Goal: Task Accomplishment & Management: Complete application form

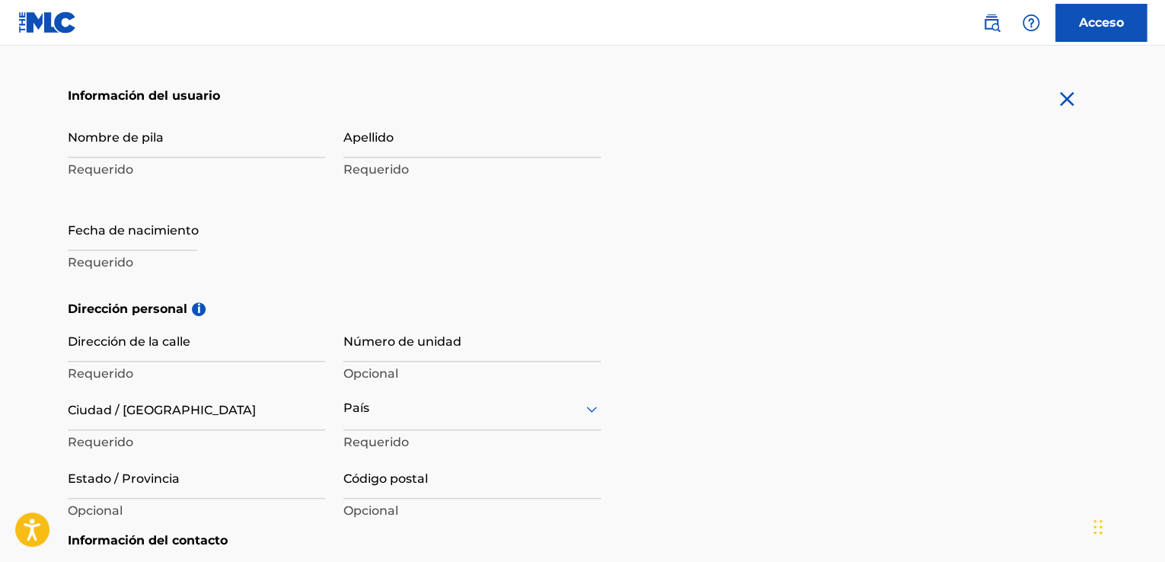
scroll to position [310, 0]
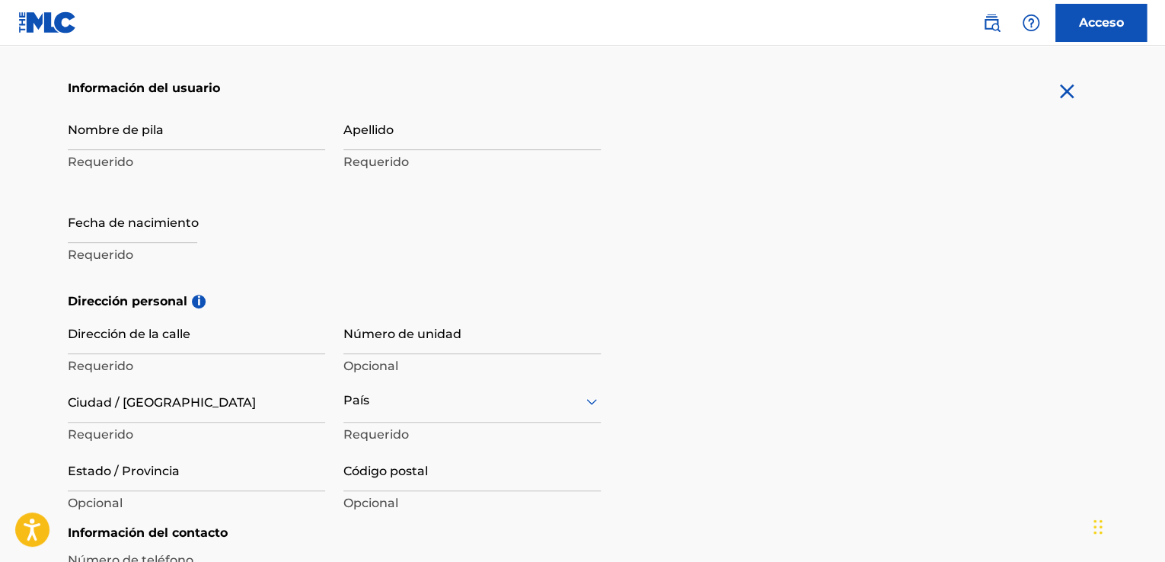
click at [176, 139] on input "Nombre de pila" at bounding box center [196, 128] width 257 height 43
type input "[PERSON_NAME]"
type input "Villa Mella [STREET_ADDRESS]"
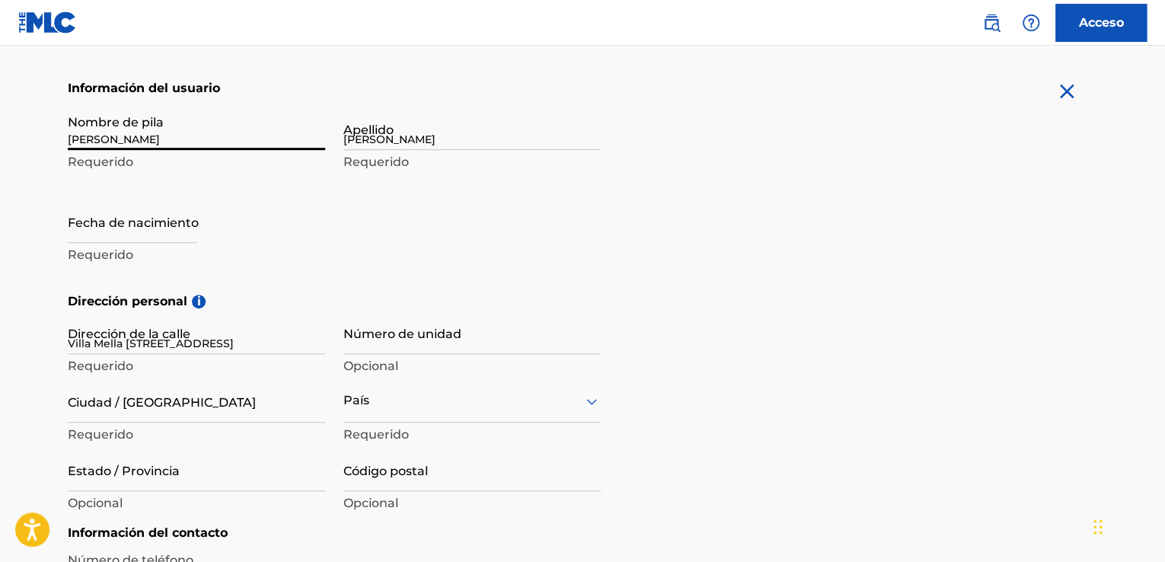
type input "[PERSON_NAME][DATE]"
type input "[GEOGRAPHIC_DATA]"
type input "11206"
type input "1"
type input "829"
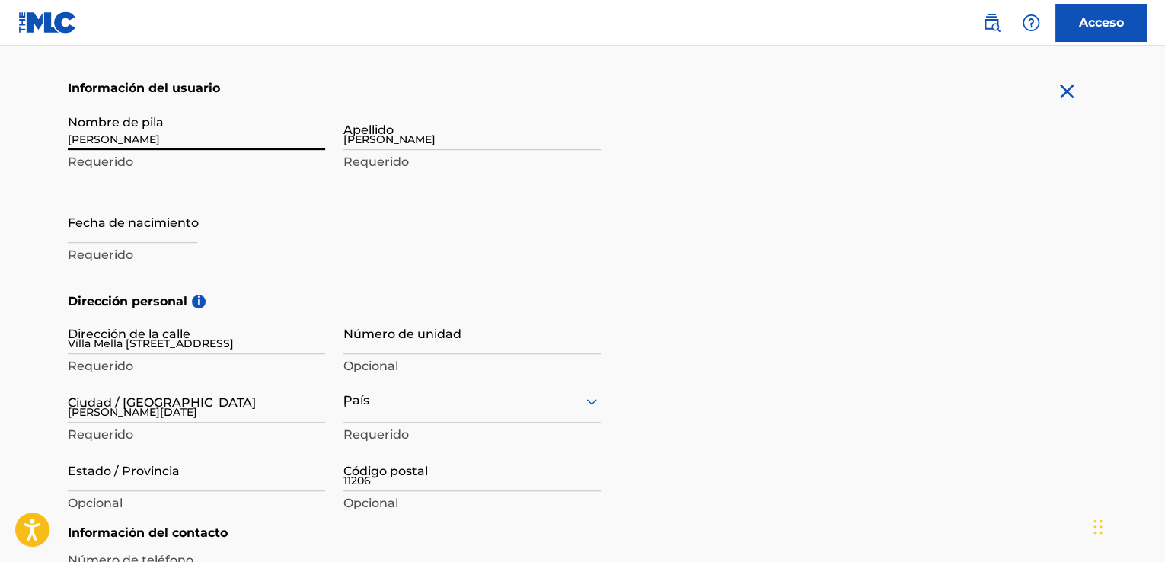
type input "9097056"
type input "[EMAIL_ADDRESS][DOMAIN_NAME]"
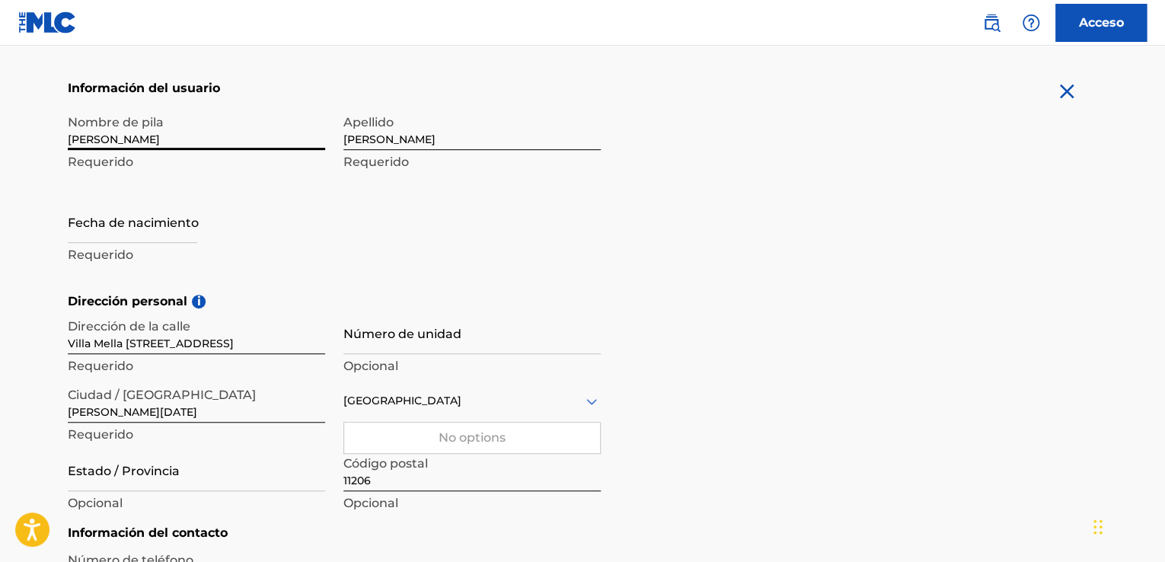
scroll to position [570, 0]
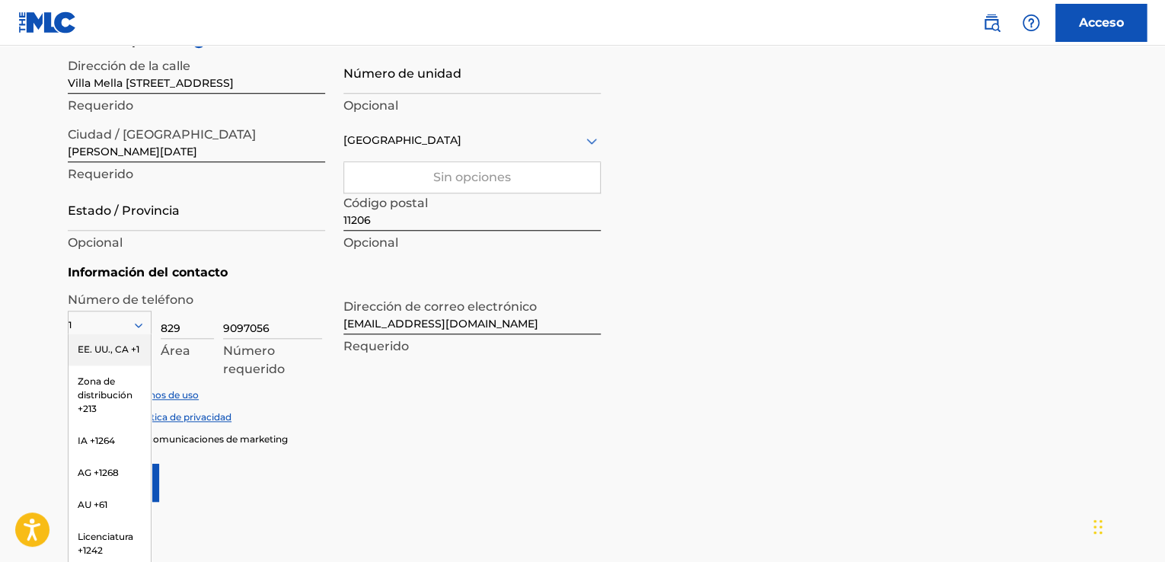
click at [788, 206] on div "Dirección personal i Dirección de la [STREET_ADDRESS][PERSON_NAME] Requerido Nú…" at bounding box center [583, 148] width 1030 height 232
click at [646, 455] on form "Información del usuario Nombre de pila [PERSON_NAME] Requerido Apellido [PERSON…" at bounding box center [583, 160] width 1030 height 683
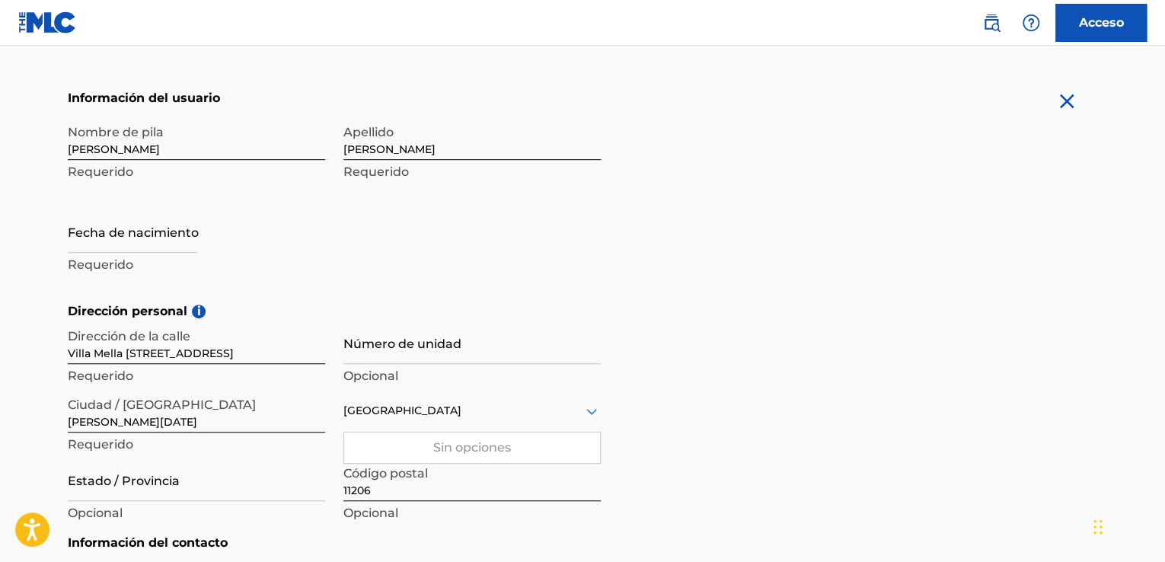
scroll to position [291, 0]
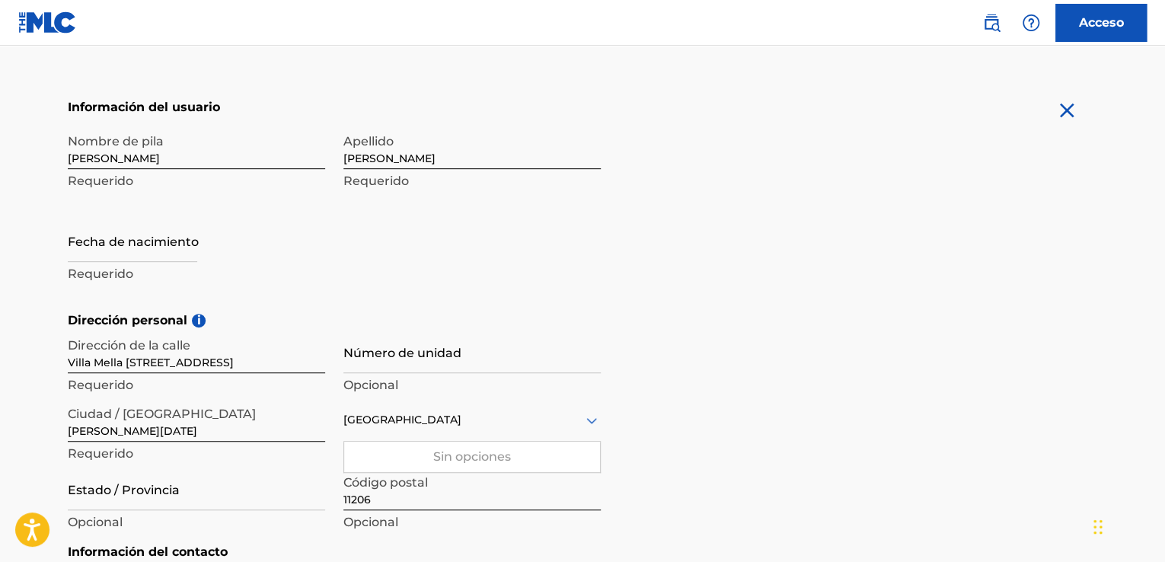
click at [91, 263] on div at bounding box center [132, 242] width 129 height 46
click at [78, 252] on input "text" at bounding box center [132, 240] width 129 height 43
select select "7"
select select "2025"
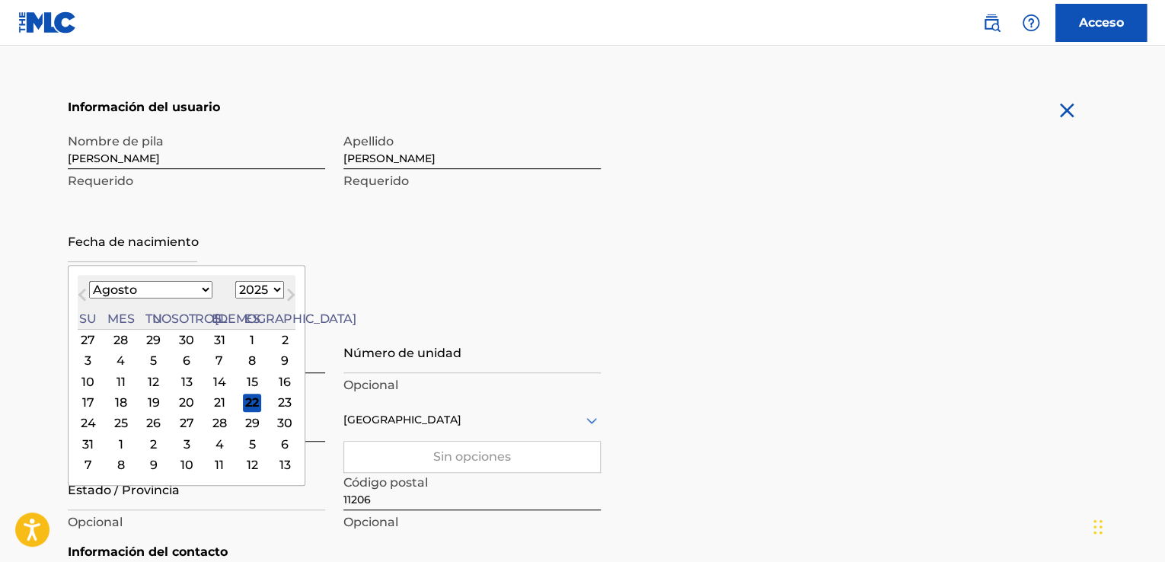
click at [78, 252] on input "text" at bounding box center [132, 240] width 129 height 43
click at [169, 291] on select "Enero Febrero Marzo Abril Puede Junio [PERSON_NAME] Septiembre Octubre Noviembr…" at bounding box center [150, 290] width 123 height 18
select select "11"
click at [89, 281] on select "Enero Febrero Marzo Abril Puede Junio [PERSON_NAME] Septiembre Octubre Noviembr…" at bounding box center [150, 290] width 123 height 18
click at [238, 292] on select "1899 1900 1901 1902 1903 1904 1905 1906 1907 1908 1909 1910 1911 1912 1913 1914…" at bounding box center [259, 290] width 49 height 18
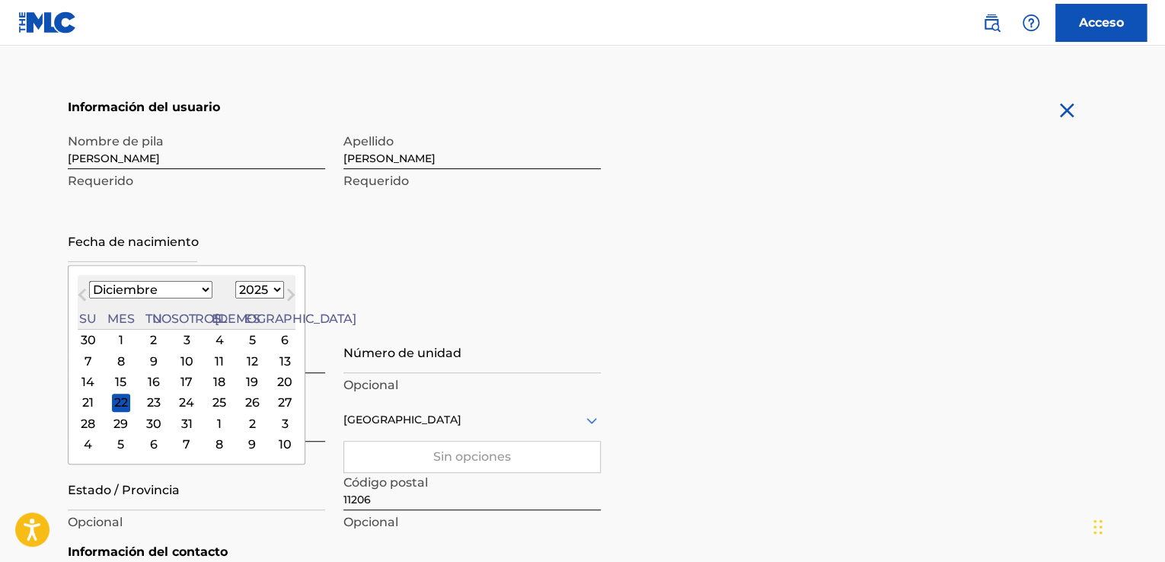
select select "1983"
click at [235, 281] on select "1899 1900 1901 1902 1903 1904 1905 1906 1907 1908 1909 1910 1911 1912 1913 1914…" at bounding box center [259, 290] width 49 height 18
click at [210, 385] on div "15" at bounding box center [219, 382] width 18 height 18
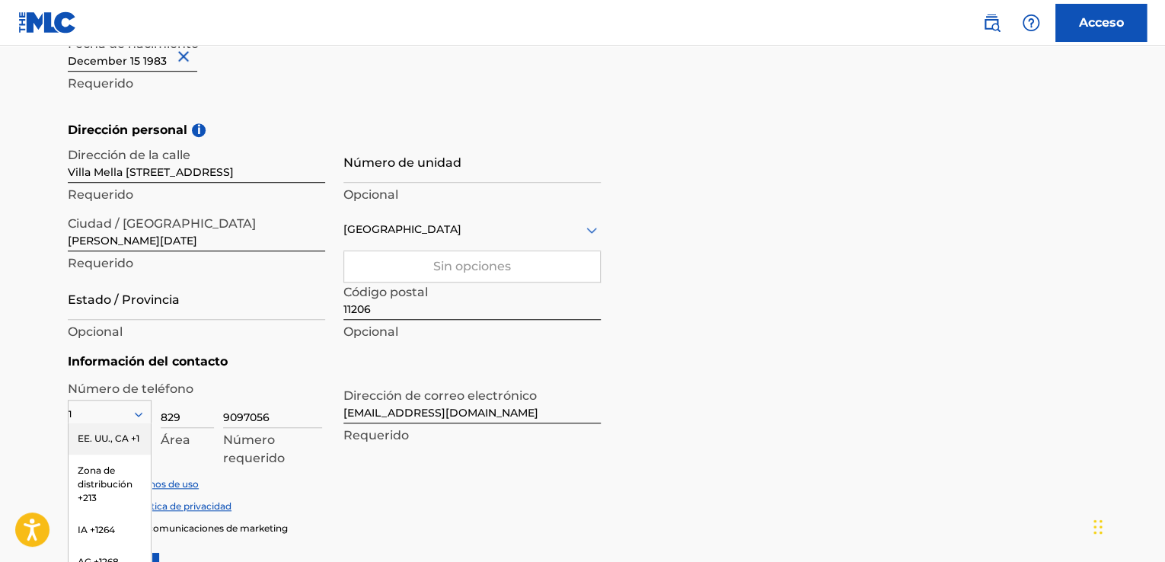
scroll to position [486, 0]
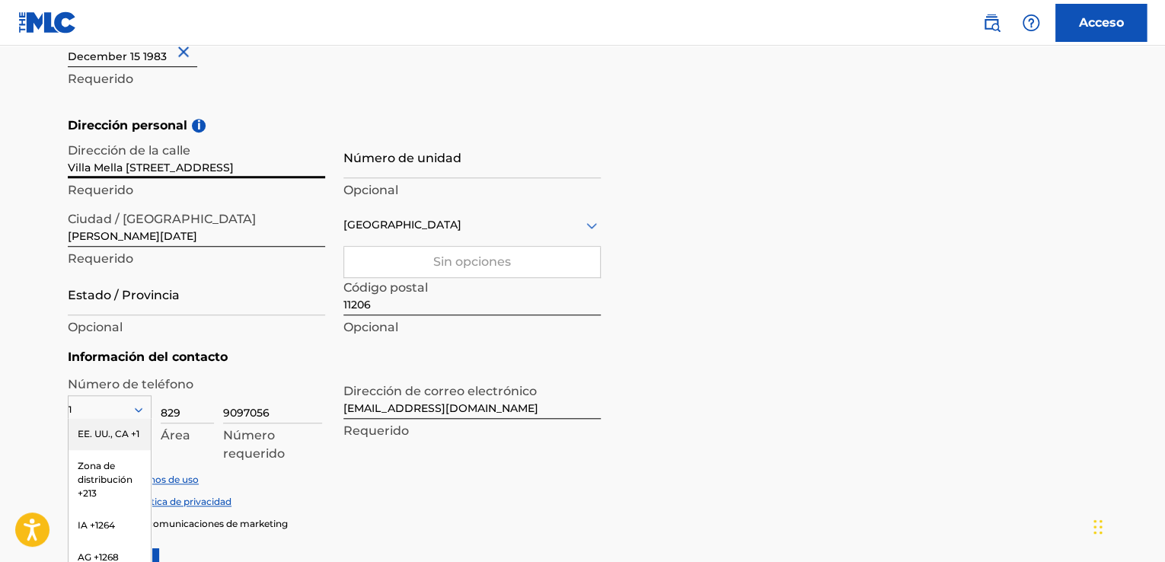
drag, startPoint x: 122, startPoint y: 169, endPoint x: 66, endPoint y: 168, distance: 55.6
click at [66, 168] on div "El MLC utiliza la verificación de identidad antes de registrar a un usuario par…" at bounding box center [583, 124] width 1066 height 923
type input "[PERSON_NAME] ll , [STREET_ADDRESS]"
click at [174, 299] on input "Estado / Provincia" at bounding box center [196, 293] width 257 height 43
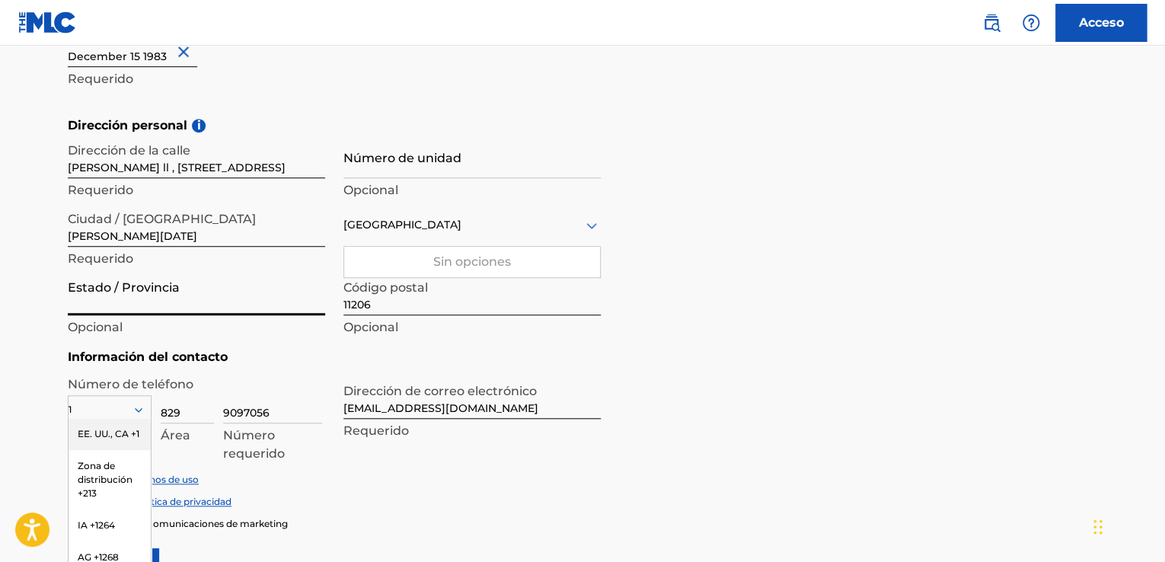
paste input "[GEOGRAPHIC_DATA]"
type input "[GEOGRAPHIC_DATA]"
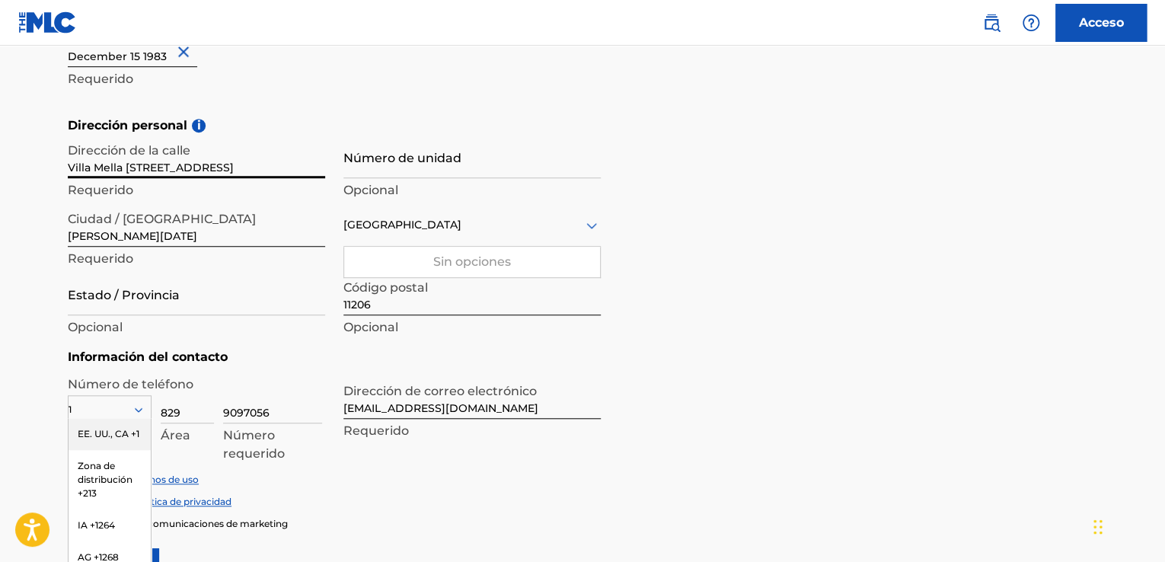
type input "Villa Mella [STREET_ADDRESS]"
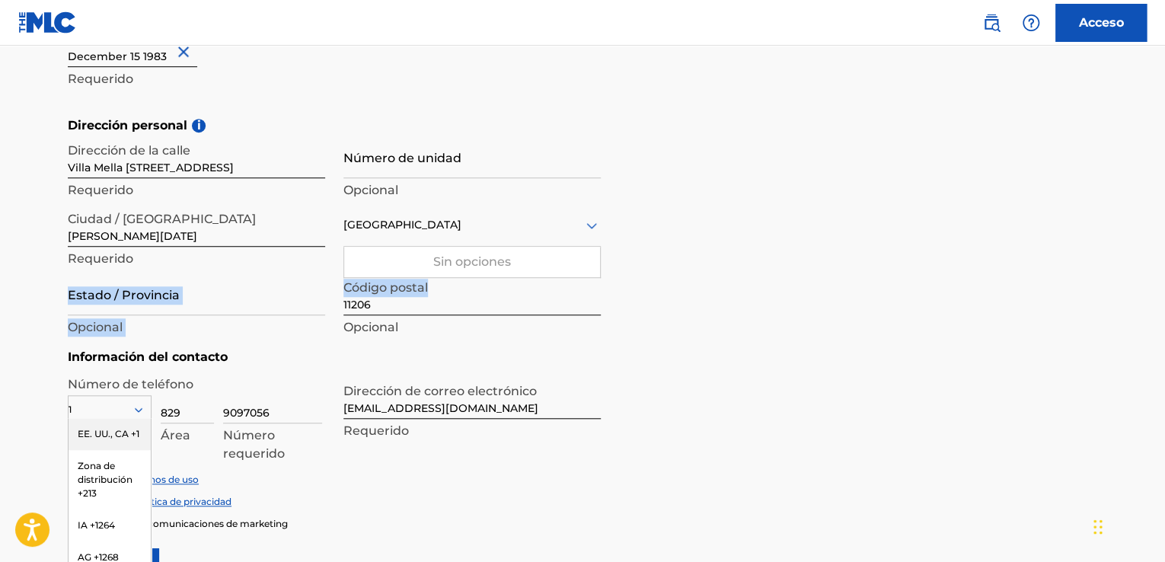
drag, startPoint x: 1163, startPoint y: 250, endPoint x: 1162, endPoint y: 282, distance: 32.0
click at [1162, 282] on main "El MLC utiliza la verificación de identidad antes de registrar a un usuario par…" at bounding box center [582, 116] width 1165 height 1112
click at [635, 473] on div "Aceptar términos de uso" at bounding box center [583, 479] width 1030 height 13
click at [137, 407] on icon at bounding box center [139, 410] width 14 height 14
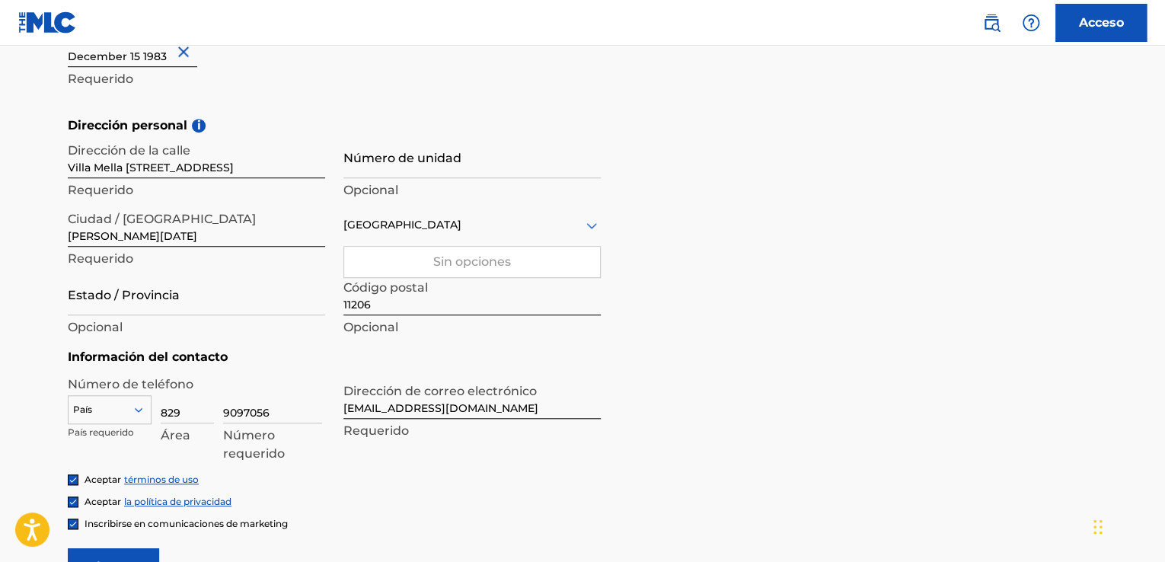
click at [137, 407] on div "opción, seleccionada. Seleccionar está enfocado, escriba para refinar la lista,…" at bounding box center [110, 406] width 84 height 23
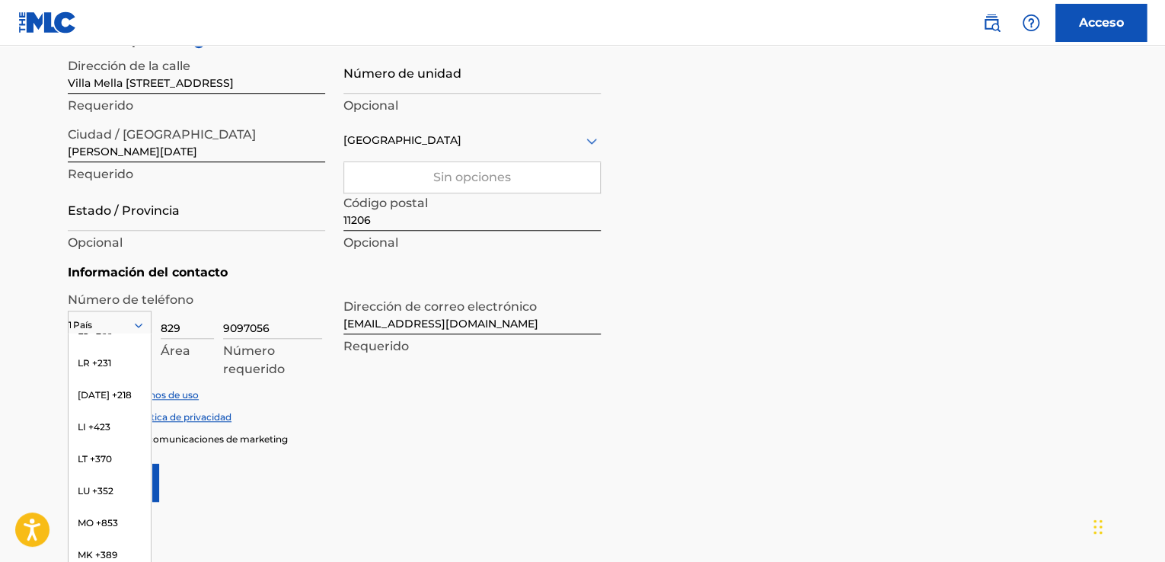
scroll to position [3589, 0]
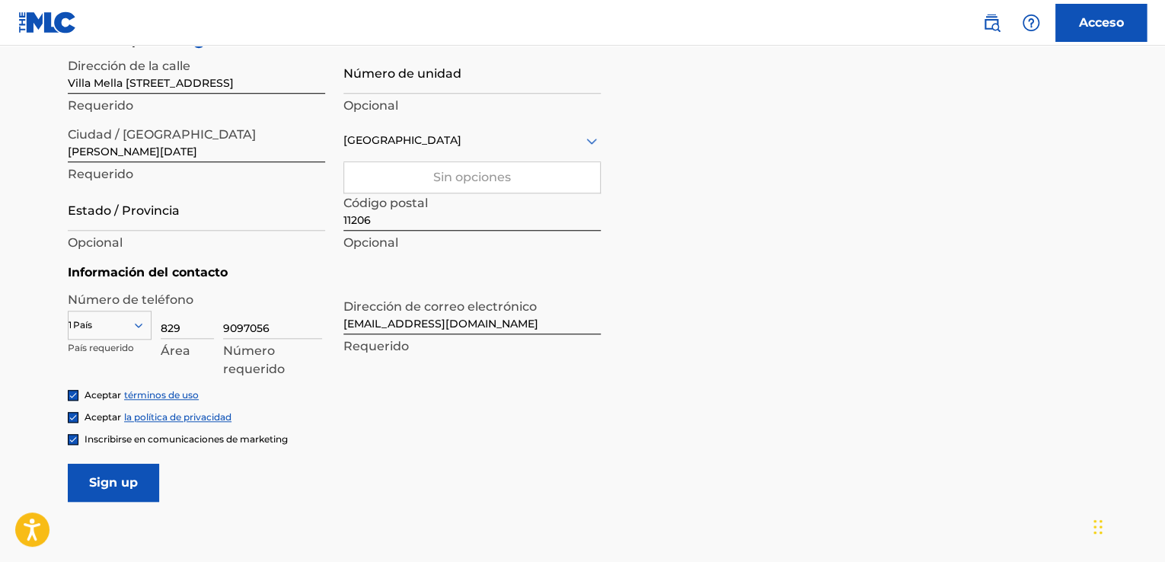
click at [91, 322] on div "1" at bounding box center [110, 325] width 82 height 17
type input "r"
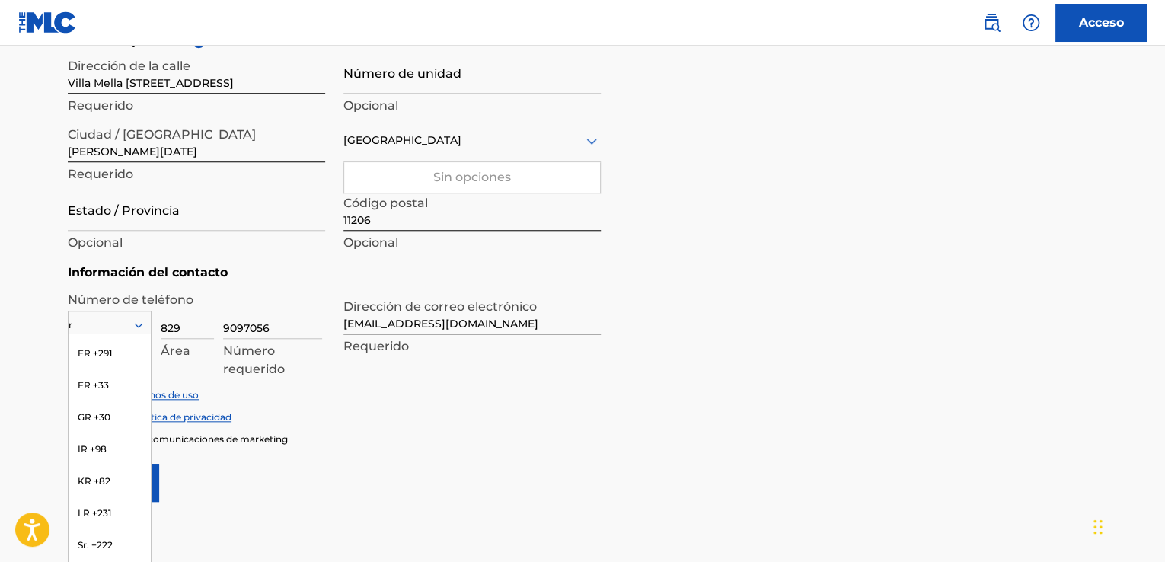
scroll to position [0, 0]
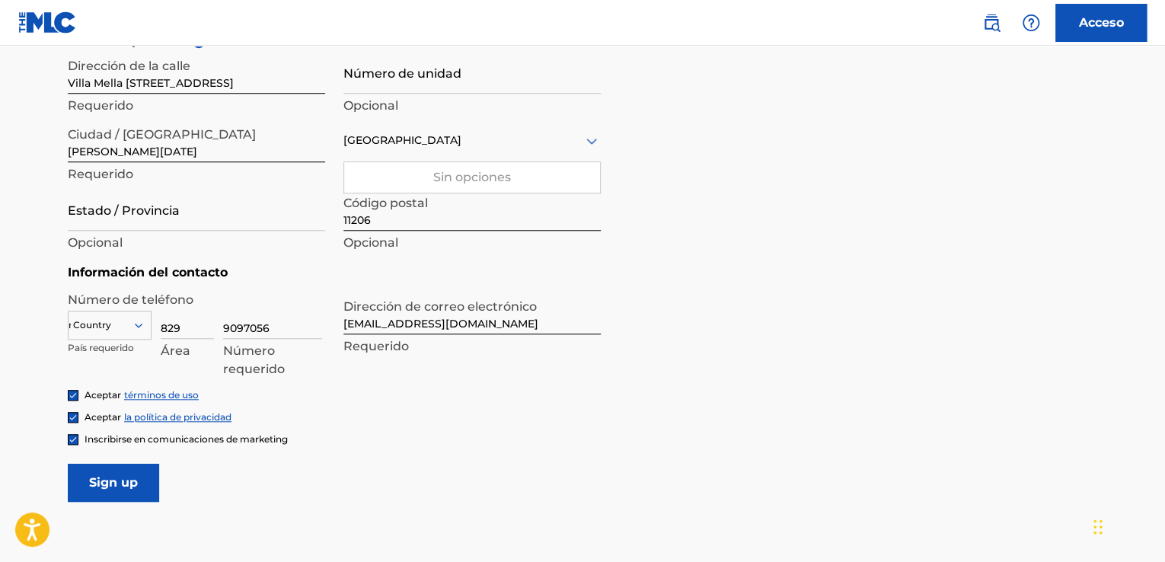
click at [101, 321] on div "r" at bounding box center [110, 325] width 82 height 17
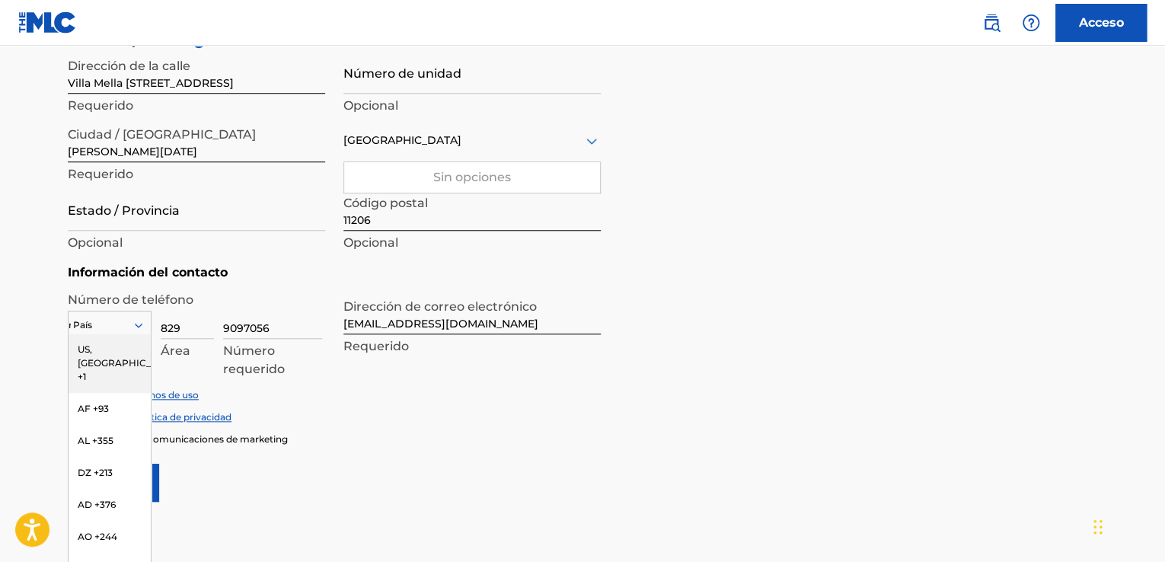
click at [101, 321] on div "r" at bounding box center [110, 325] width 82 height 17
type input "d"
click at [81, 324] on div "d" at bounding box center [110, 325] width 82 height 17
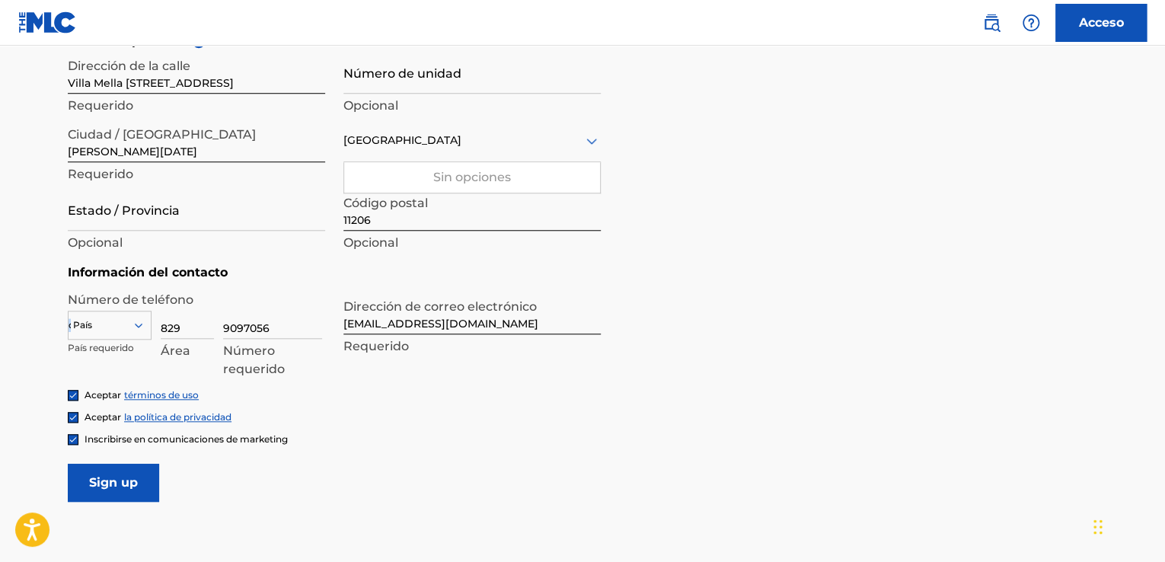
drag, startPoint x: 117, startPoint y: 299, endPoint x: 134, endPoint y: 322, distance: 28.8
click at [134, 322] on div "País d País requerido" at bounding box center [110, 329] width 84 height 69
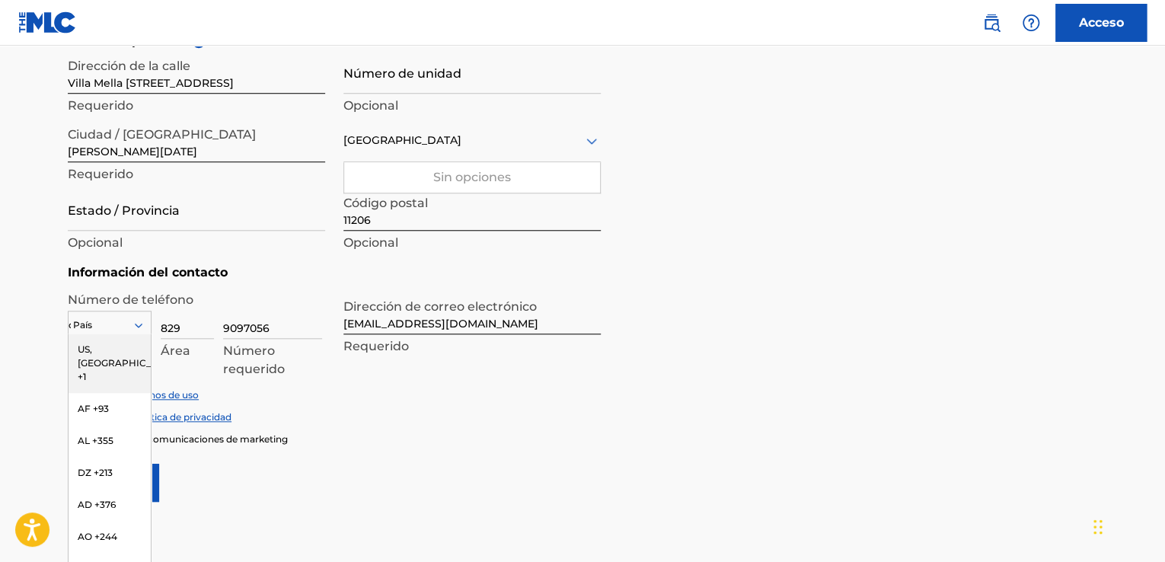
click at [139, 323] on icon at bounding box center [139, 325] width 14 height 14
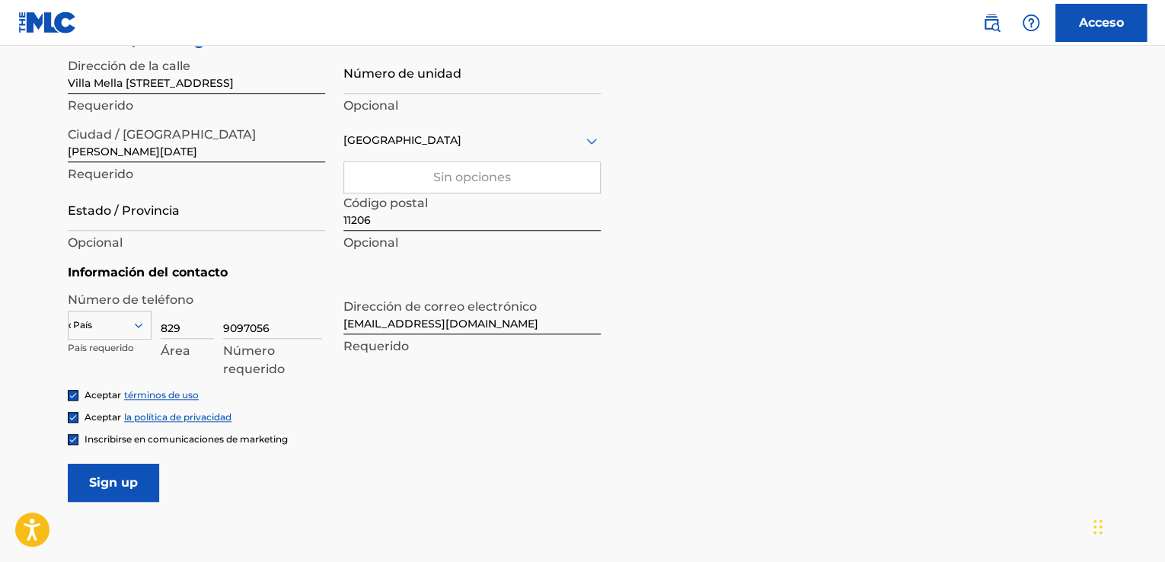
click at [98, 320] on div "d" at bounding box center [110, 325] width 82 height 17
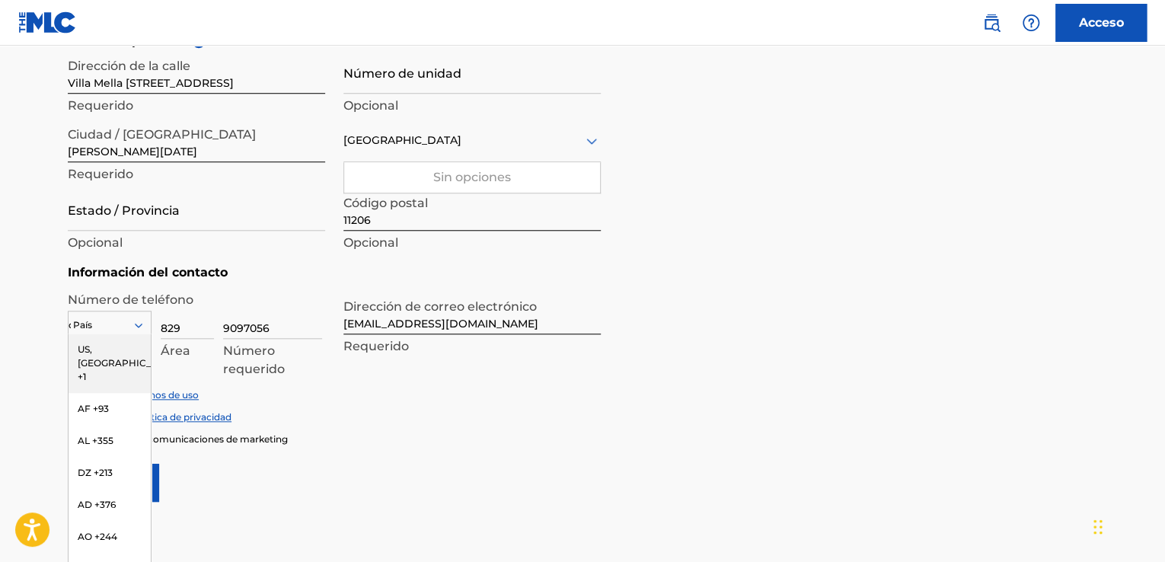
click at [98, 320] on div "d" at bounding box center [110, 325] width 82 height 17
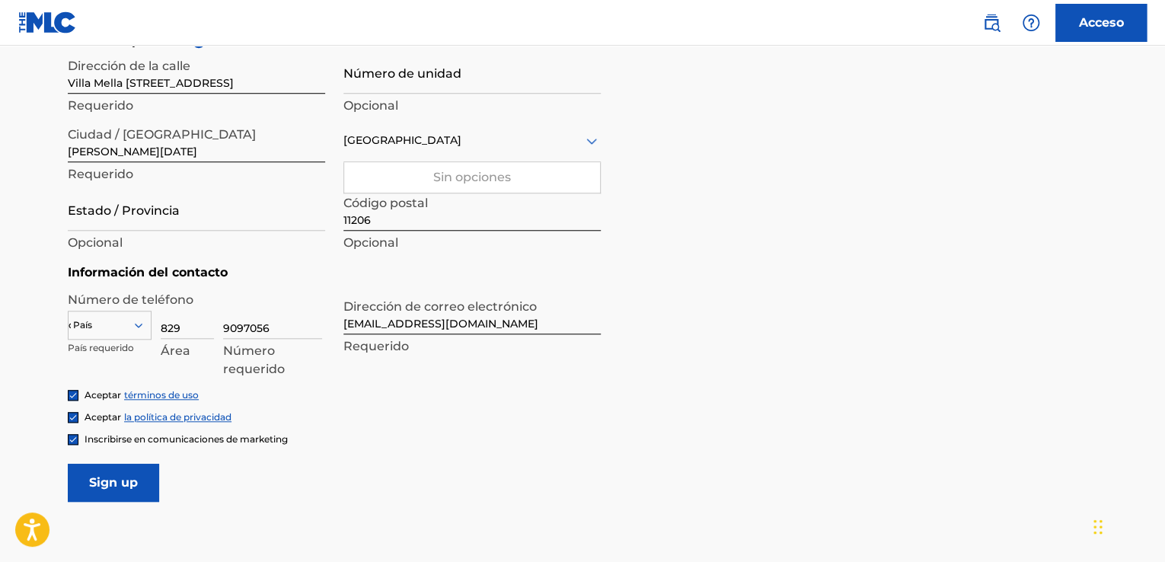
click at [98, 320] on div "d" at bounding box center [110, 325] width 82 height 17
type input "829"
click at [106, 340] on font "Sin opciones" at bounding box center [110, 345] width 58 height 11
click at [102, 327] on div "829" at bounding box center [110, 325] width 82 height 17
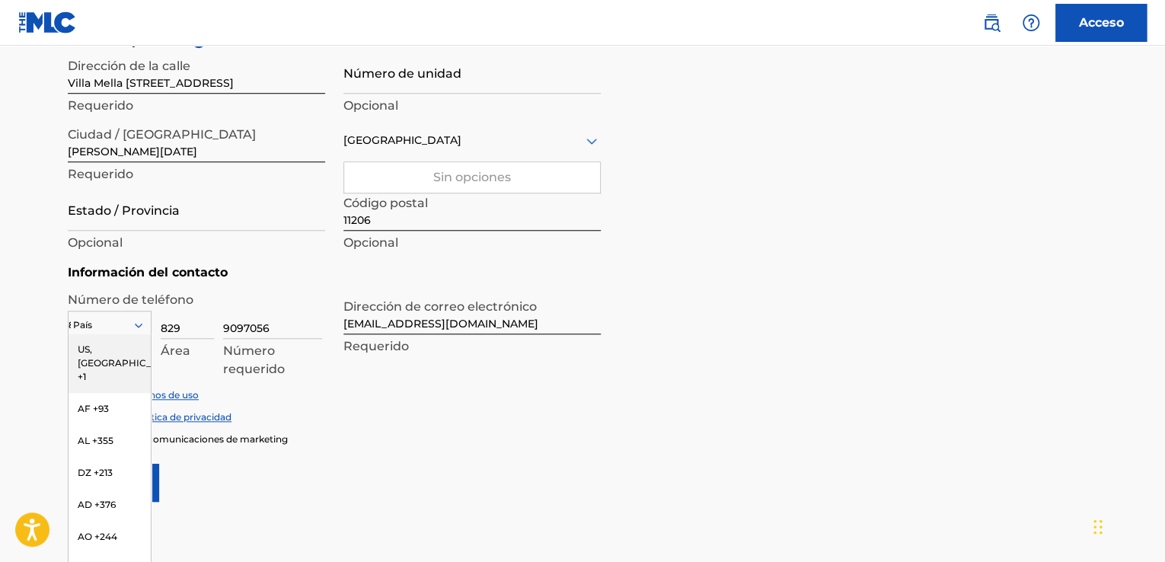
click at [101, 327] on div "829" at bounding box center [110, 325] width 82 height 17
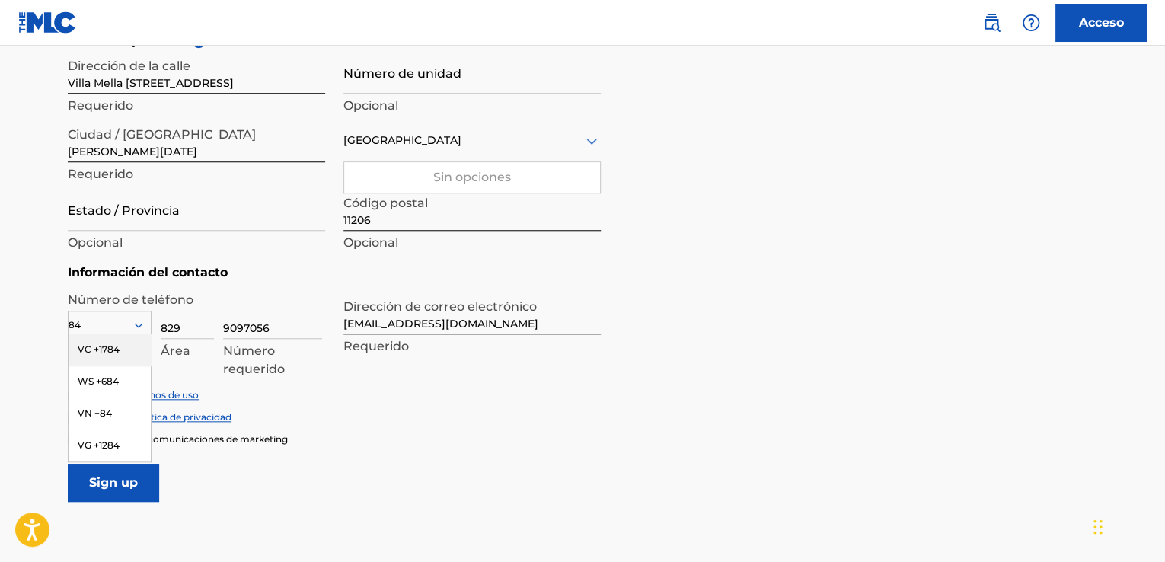
type input "8"
type input "r"
click at [101, 327] on div at bounding box center [110, 325] width 82 height 17
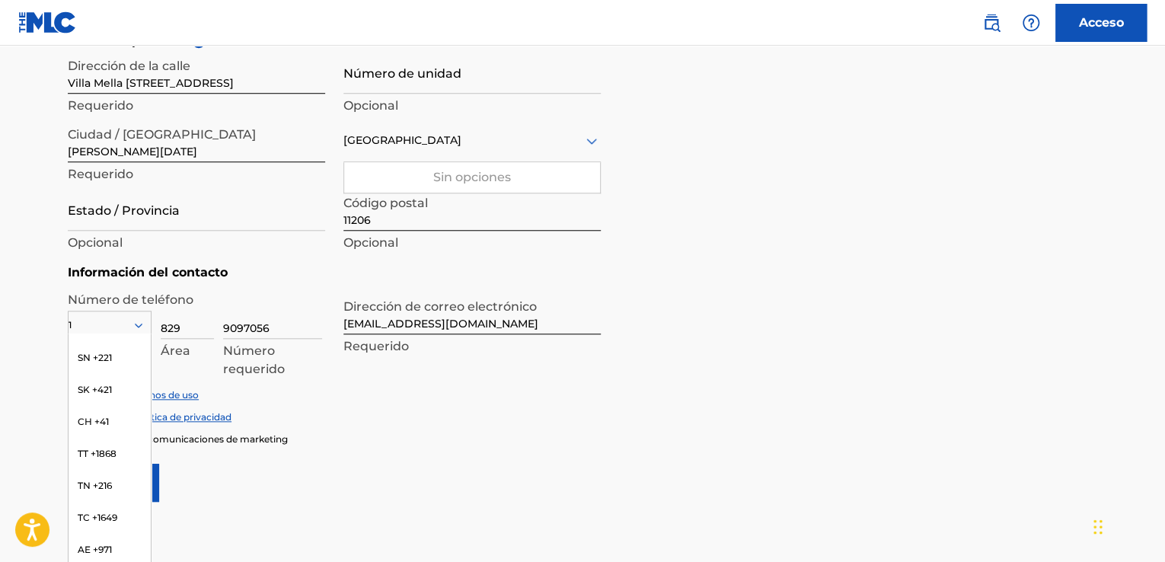
scroll to position [1188, 0]
type input "1"
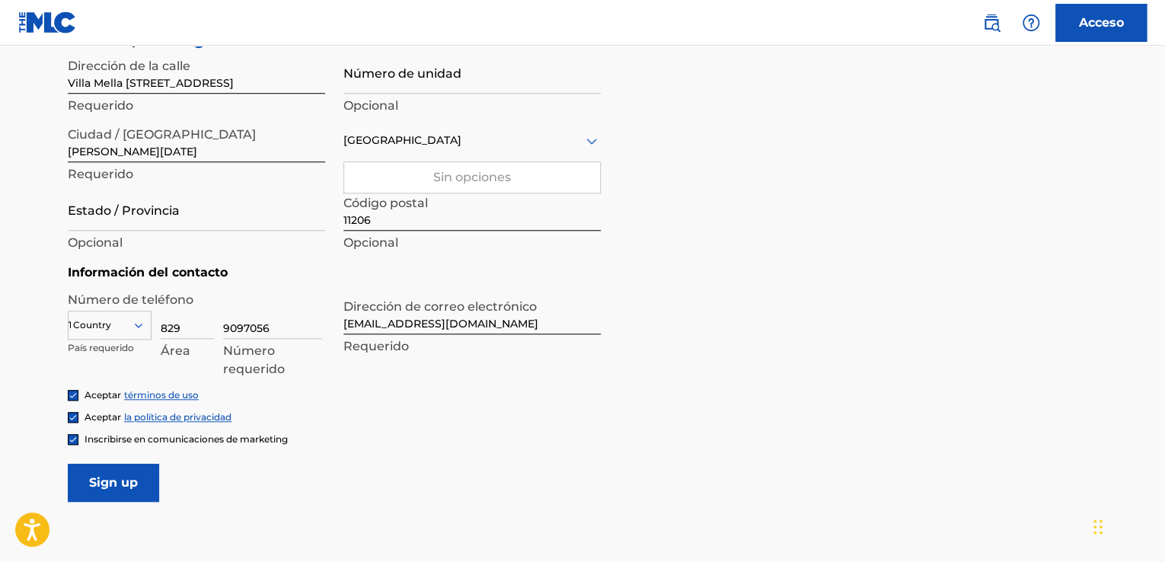
click at [322, 468] on form "Información del usuario Nombre de pila [PERSON_NAME] Requerido Apellido [PERSON…" at bounding box center [583, 160] width 1030 height 683
click at [142, 320] on icon at bounding box center [139, 325] width 14 height 14
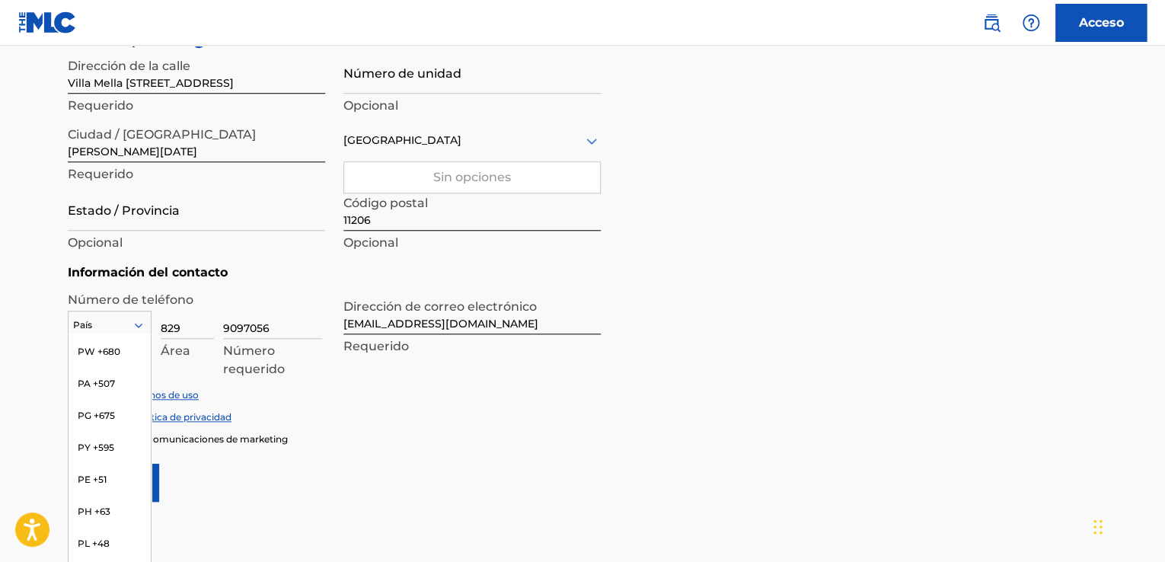
scroll to position [4929, 0]
click at [101, 322] on div at bounding box center [110, 325] width 82 height 17
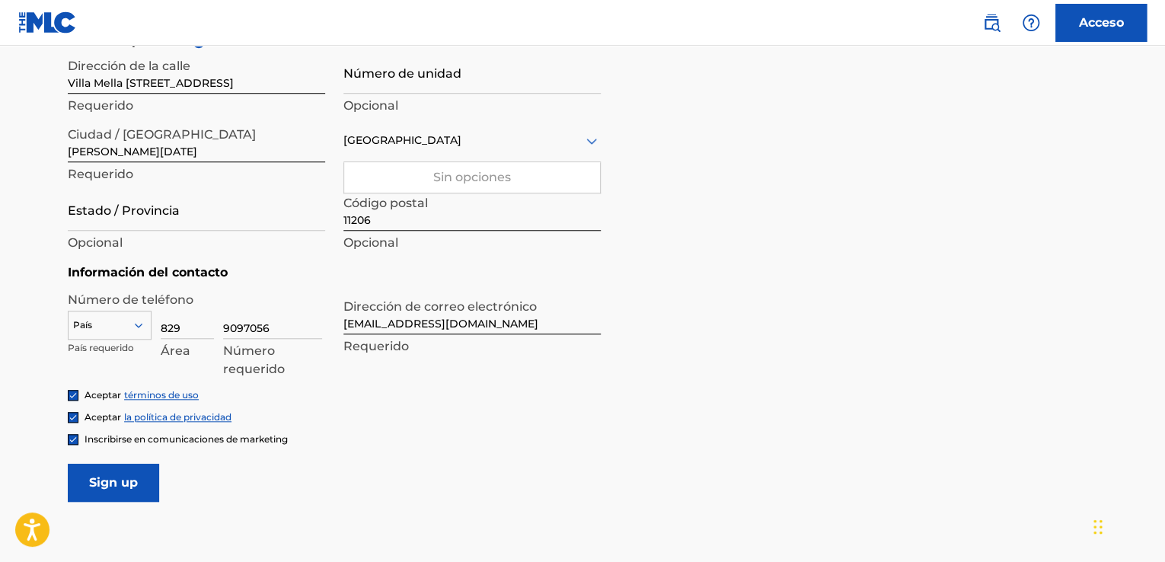
click at [101, 322] on div at bounding box center [110, 325] width 82 height 17
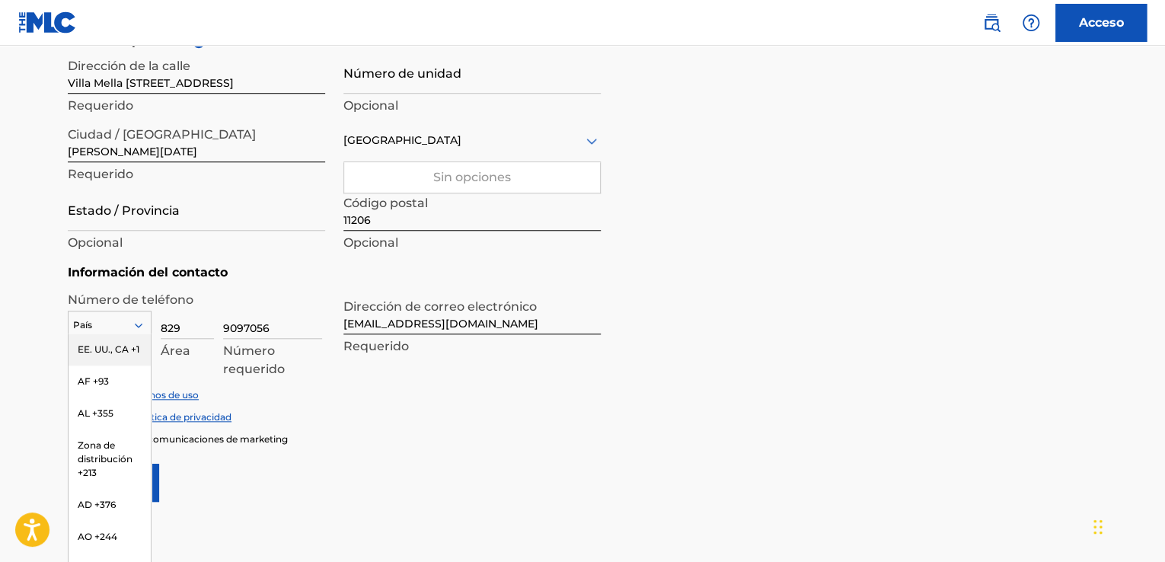
type input "d"
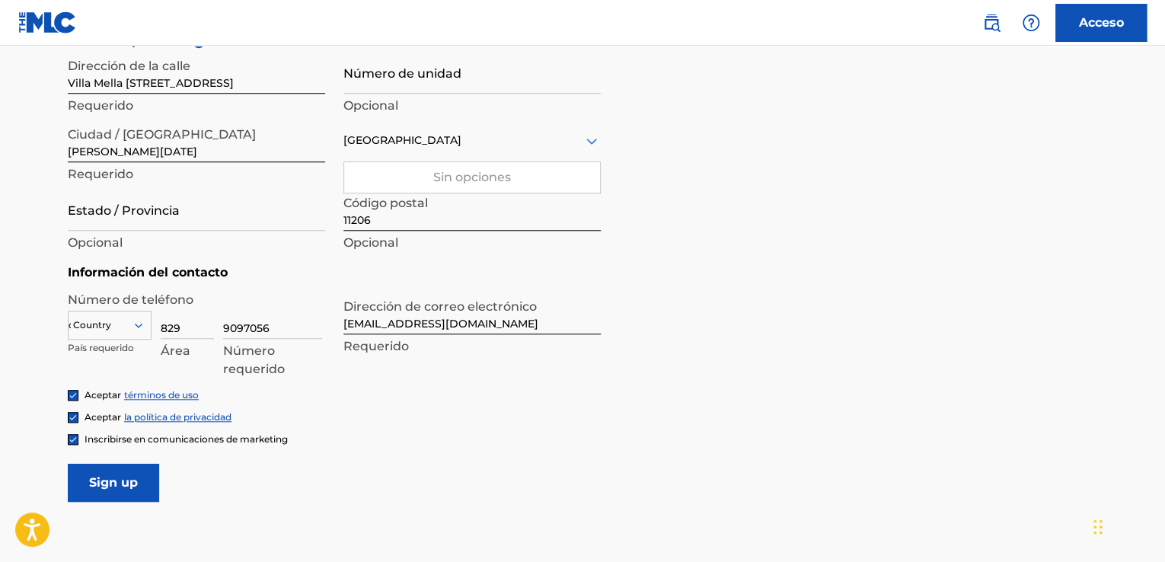
click at [107, 318] on div "d" at bounding box center [110, 325] width 82 height 17
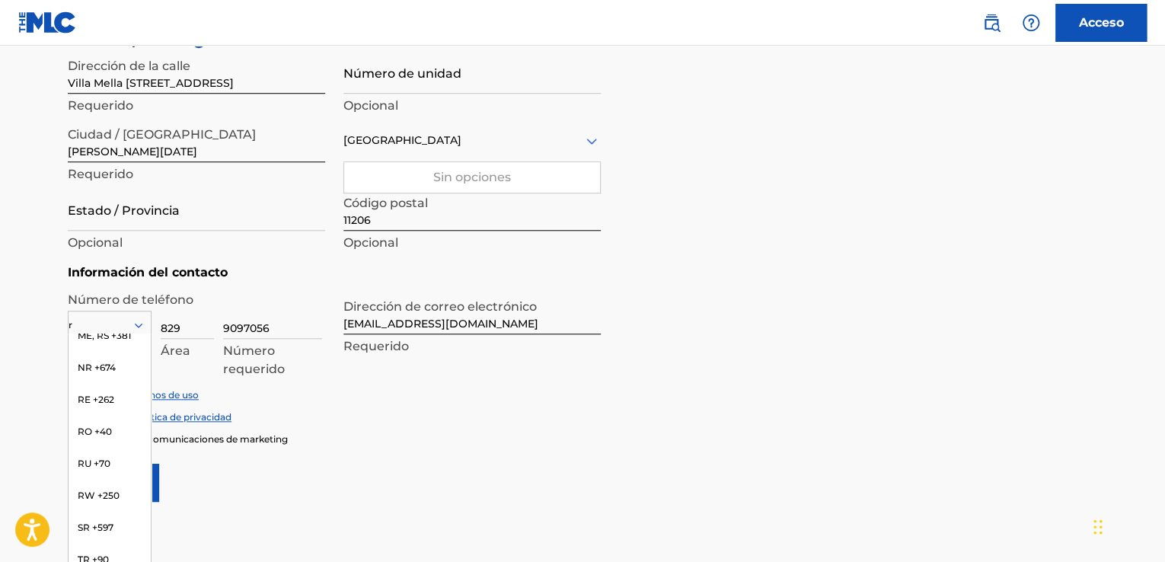
scroll to position [393, 0]
type input "r"
